Goal: Find specific page/section: Find specific page/section

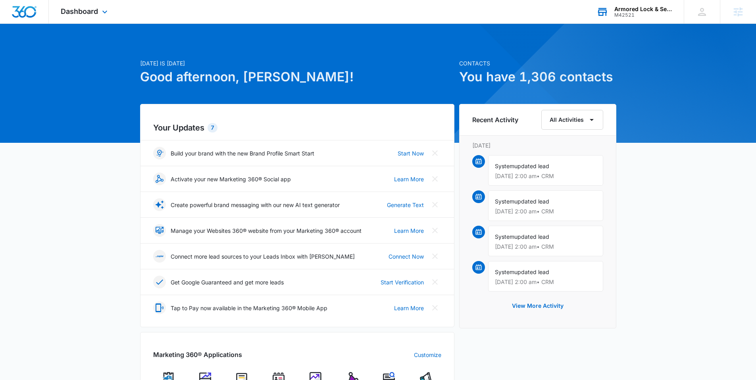
click at [627, 12] on div "M42521" at bounding box center [643, 15] width 58 height 6
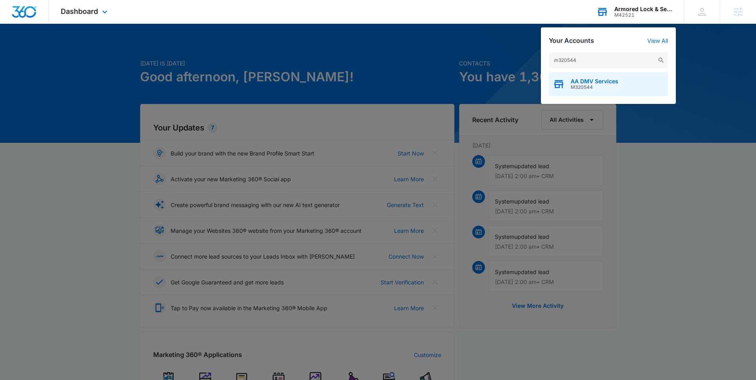
type input "m320544"
click at [591, 76] on div "AA DMV Services M320544" at bounding box center [608, 84] width 119 height 24
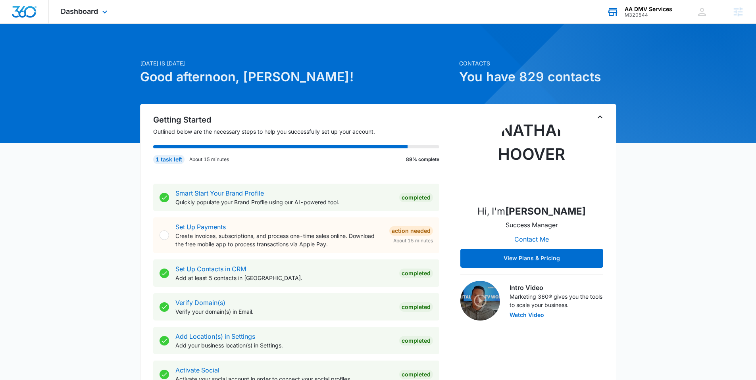
click at [86, 17] on div "Dashboard Apps Reputation Websites Forms CRM Email Social Content Ads Intellige…" at bounding box center [85, 11] width 73 height 23
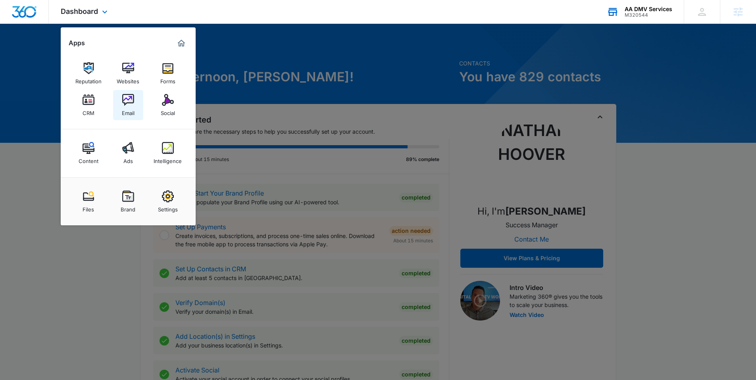
click at [127, 106] on div "Email" at bounding box center [128, 111] width 13 height 10
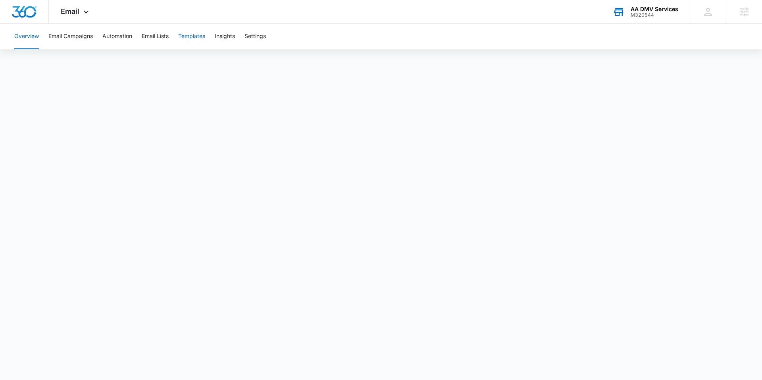
click at [189, 38] on button "Templates" at bounding box center [191, 36] width 27 height 25
